Goal: Share content

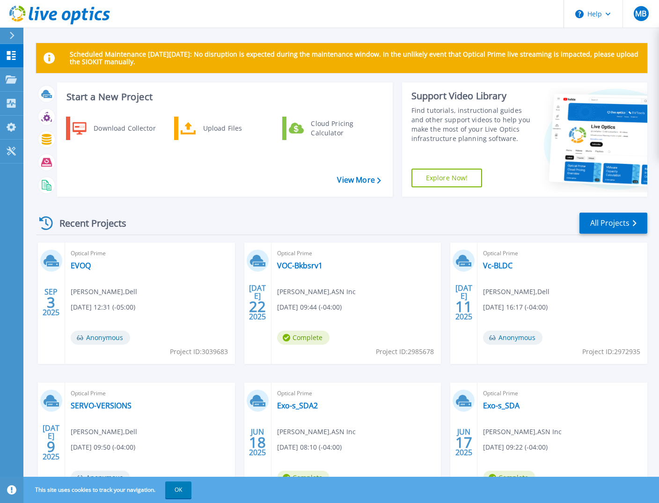
click at [619, 448] on div "Optical Prime Exo-s_SDA [PERSON_NAME] , ASN Inc [DATE] 09:22 (-04:00) Complete …" at bounding box center [562, 442] width 170 height 121
click at [88, 266] on link "EVOQ" at bounding box center [81, 265] width 20 height 9
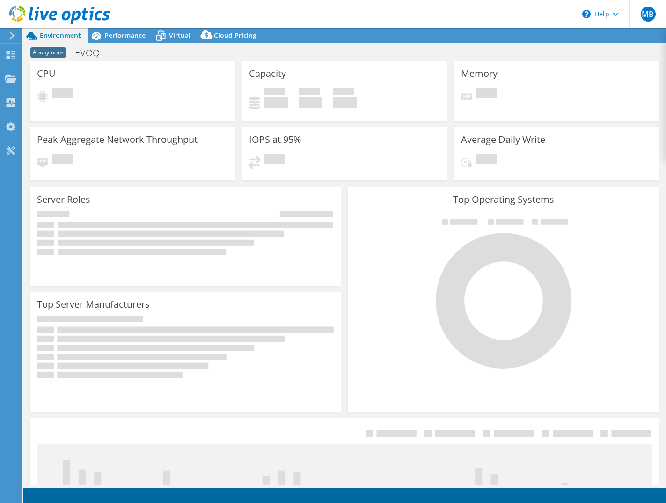
select select "USD"
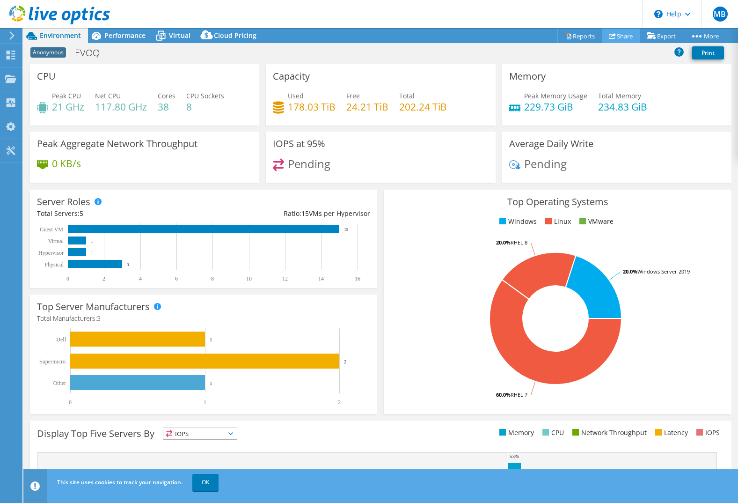
click at [618, 35] on link "Share" at bounding box center [621, 36] width 38 height 15
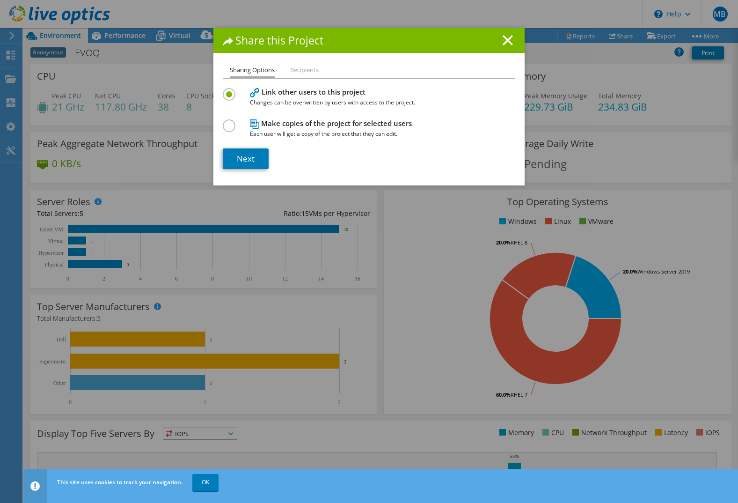
click at [227, 122] on label at bounding box center [231, 120] width 16 height 2
click at [0, 0] on input "radio" at bounding box center [0, 0] width 0 height 0
click at [239, 158] on link "Next" at bounding box center [246, 158] width 46 height 21
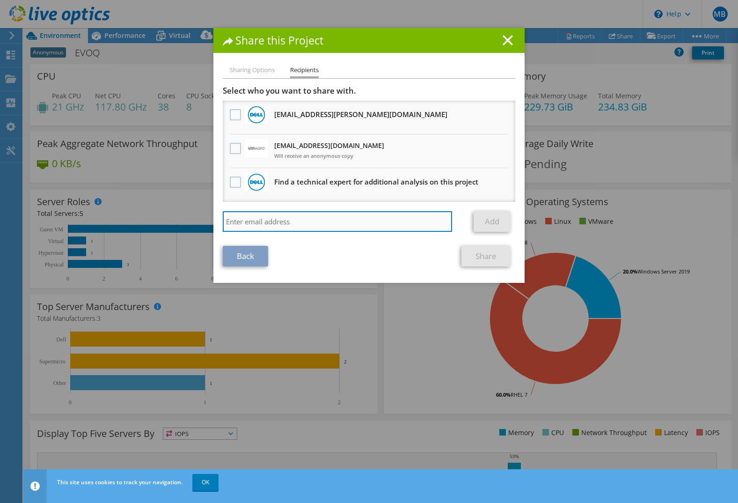
click at [282, 216] on input "search" at bounding box center [337, 221] width 229 height 21
type input "[EMAIL_ADDRESS][DOMAIN_NAME]"
